Goal: Contribute content

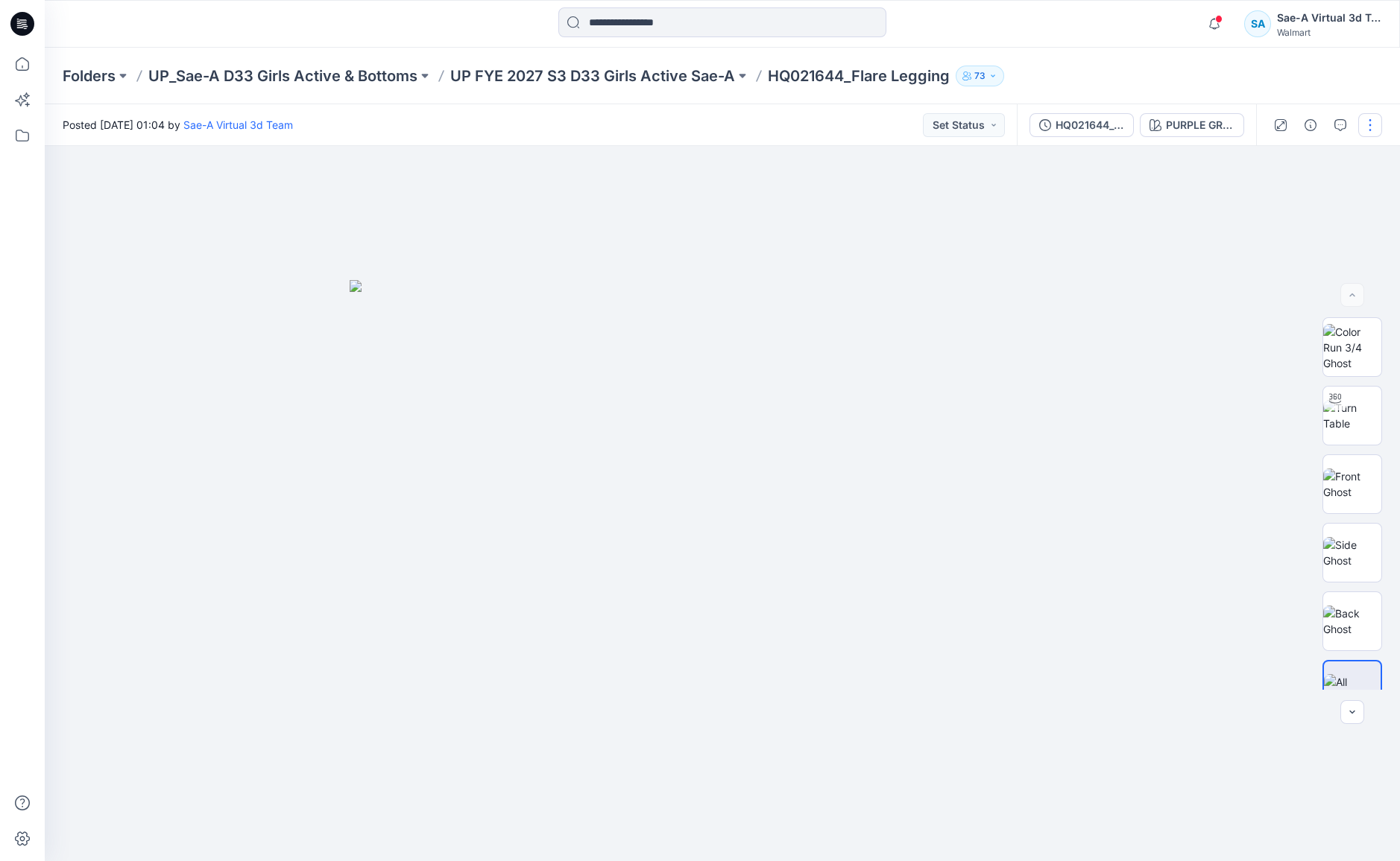
click at [1372, 124] on button "button" at bounding box center [1370, 125] width 24 height 24
click at [1275, 200] on p "Edit" at bounding box center [1275, 201] width 19 height 15
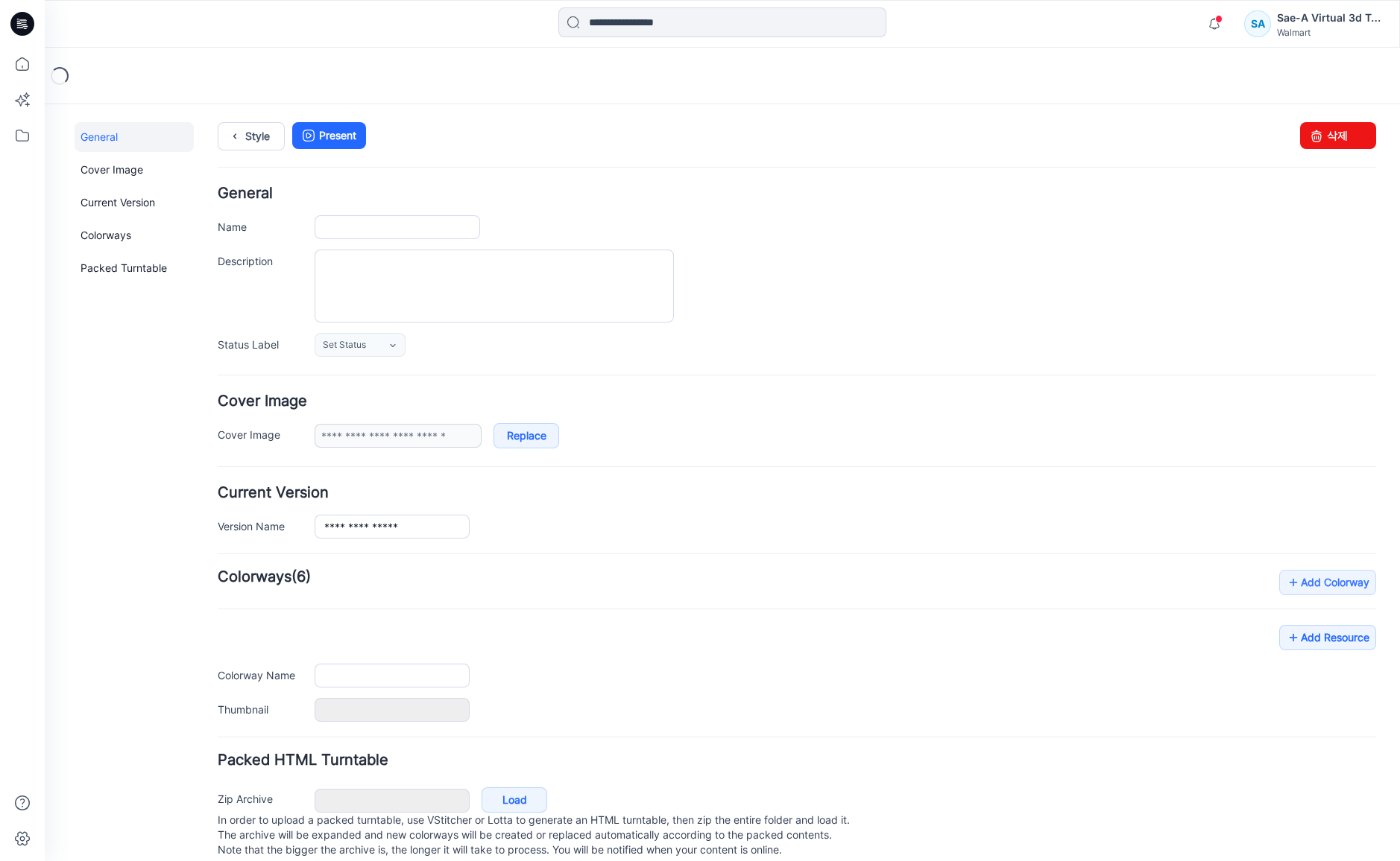
type input "**********"
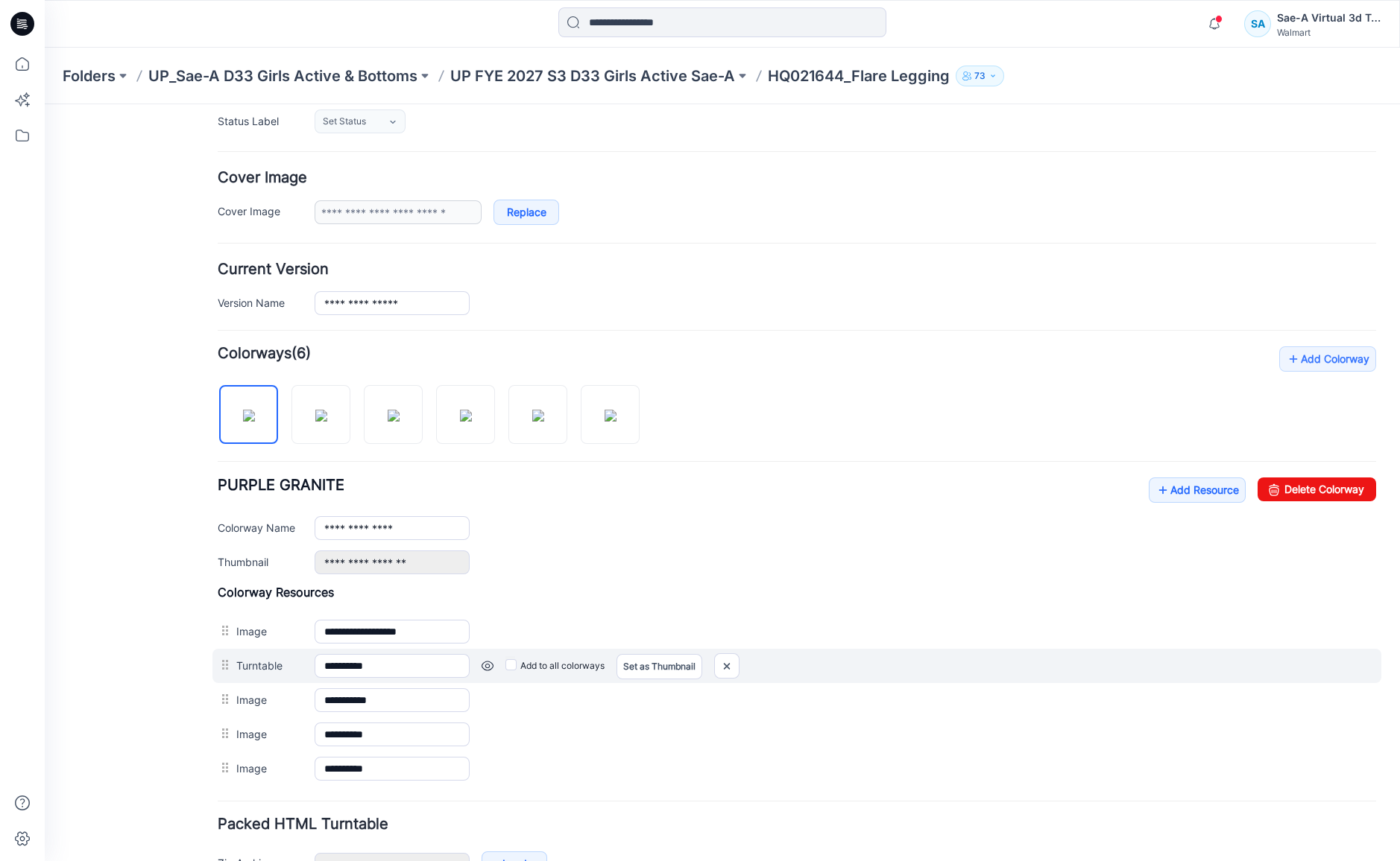
scroll to position [323, 0]
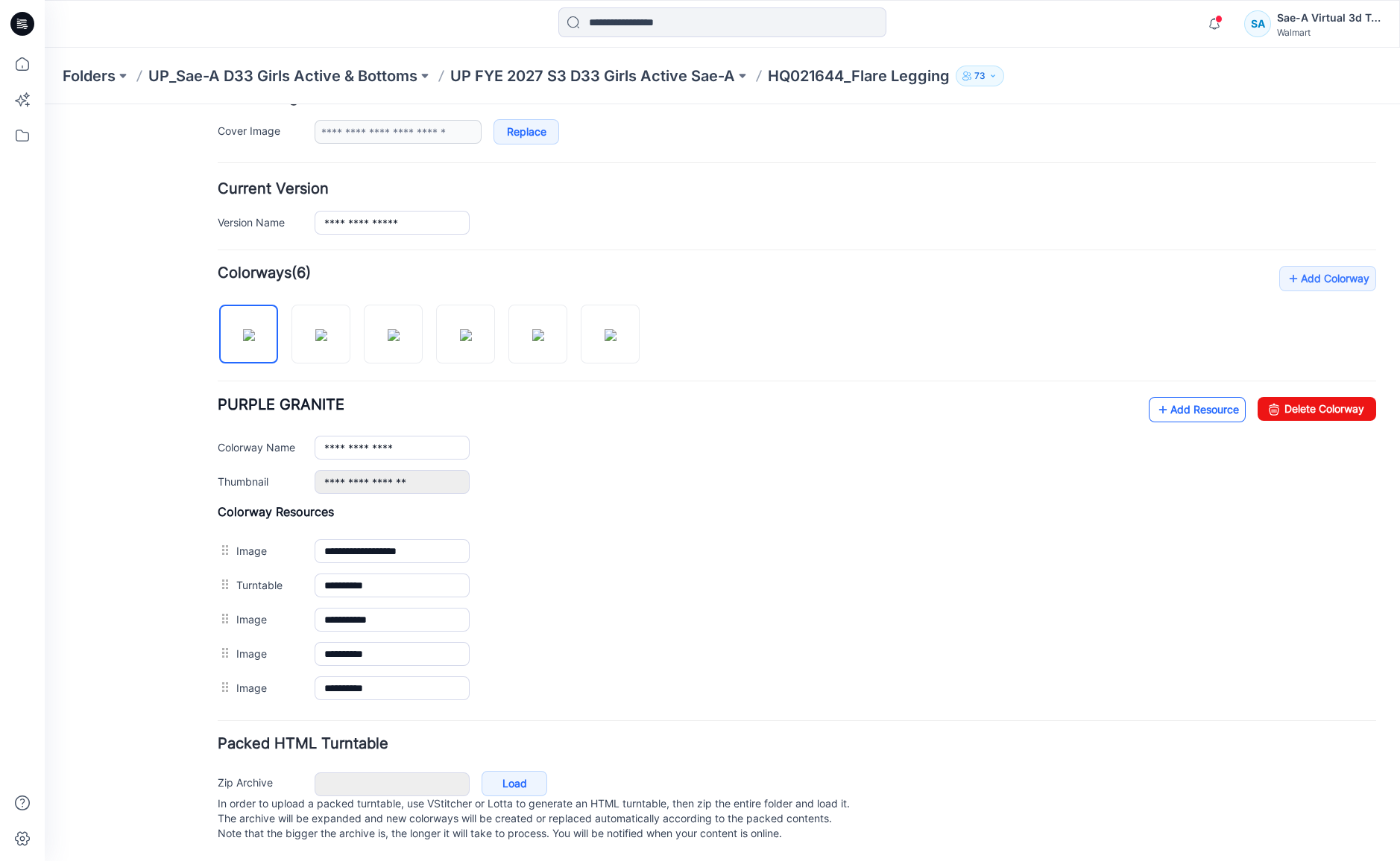
click at [1155, 398] on icon at bounding box center [1162, 410] width 15 height 24
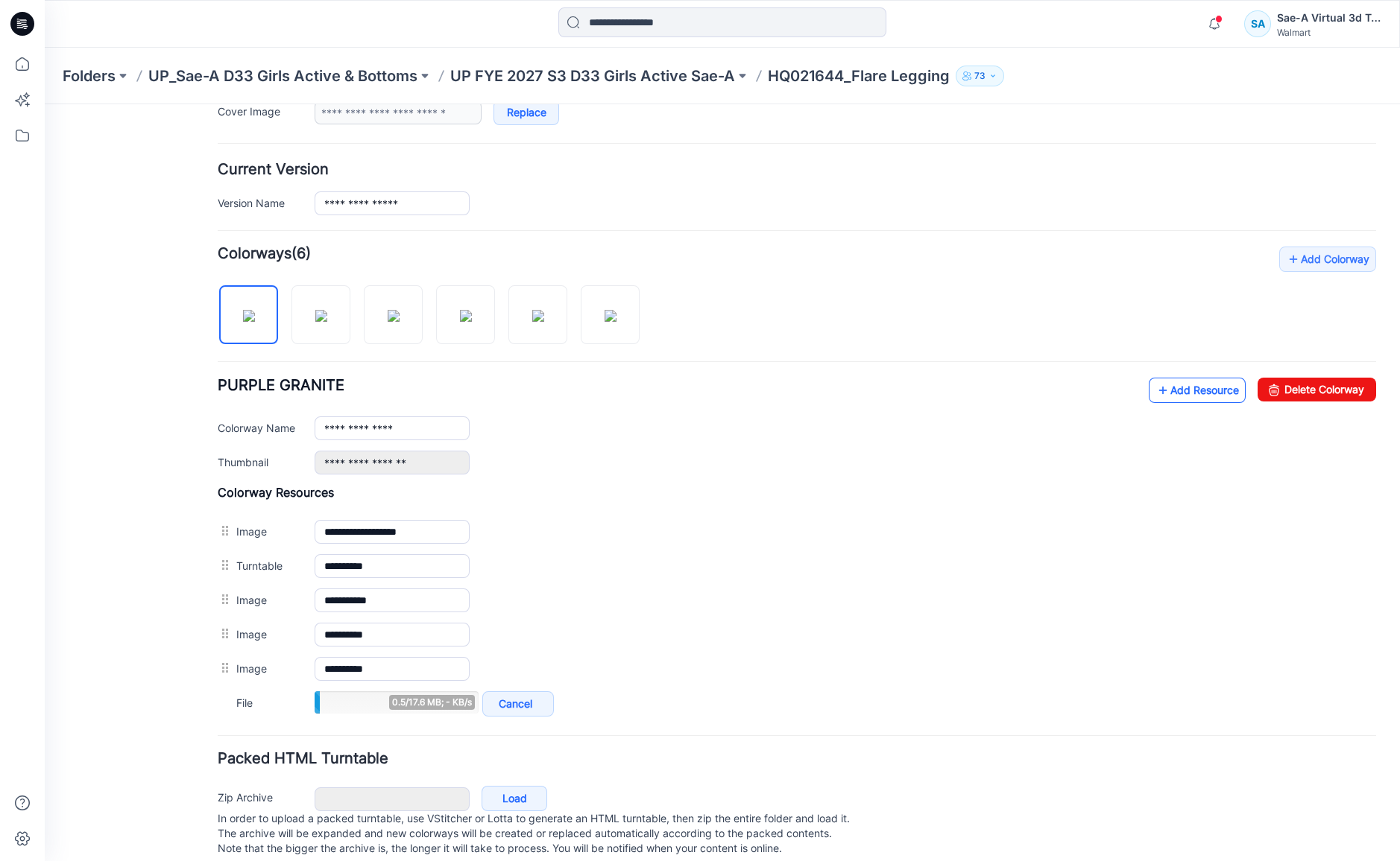
click at [1152, 399] on link "Add Resource" at bounding box center [1196, 391] width 97 height 26
